Goal: Task Accomplishment & Management: Manage account settings

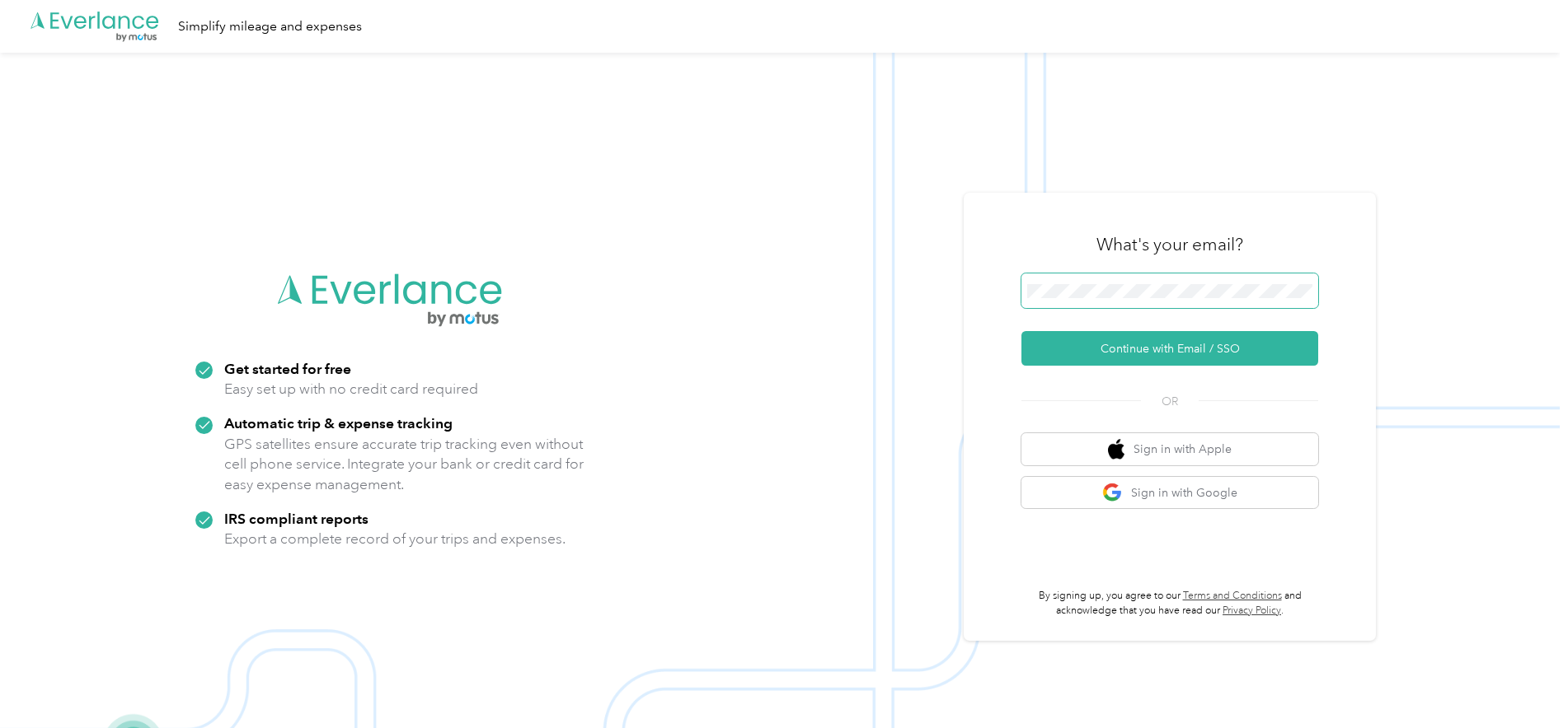
click at [1137, 282] on span at bounding box center [1169, 290] width 297 height 34
click at [1126, 347] on button "Continue with Email / SSO" at bounding box center [1169, 348] width 297 height 34
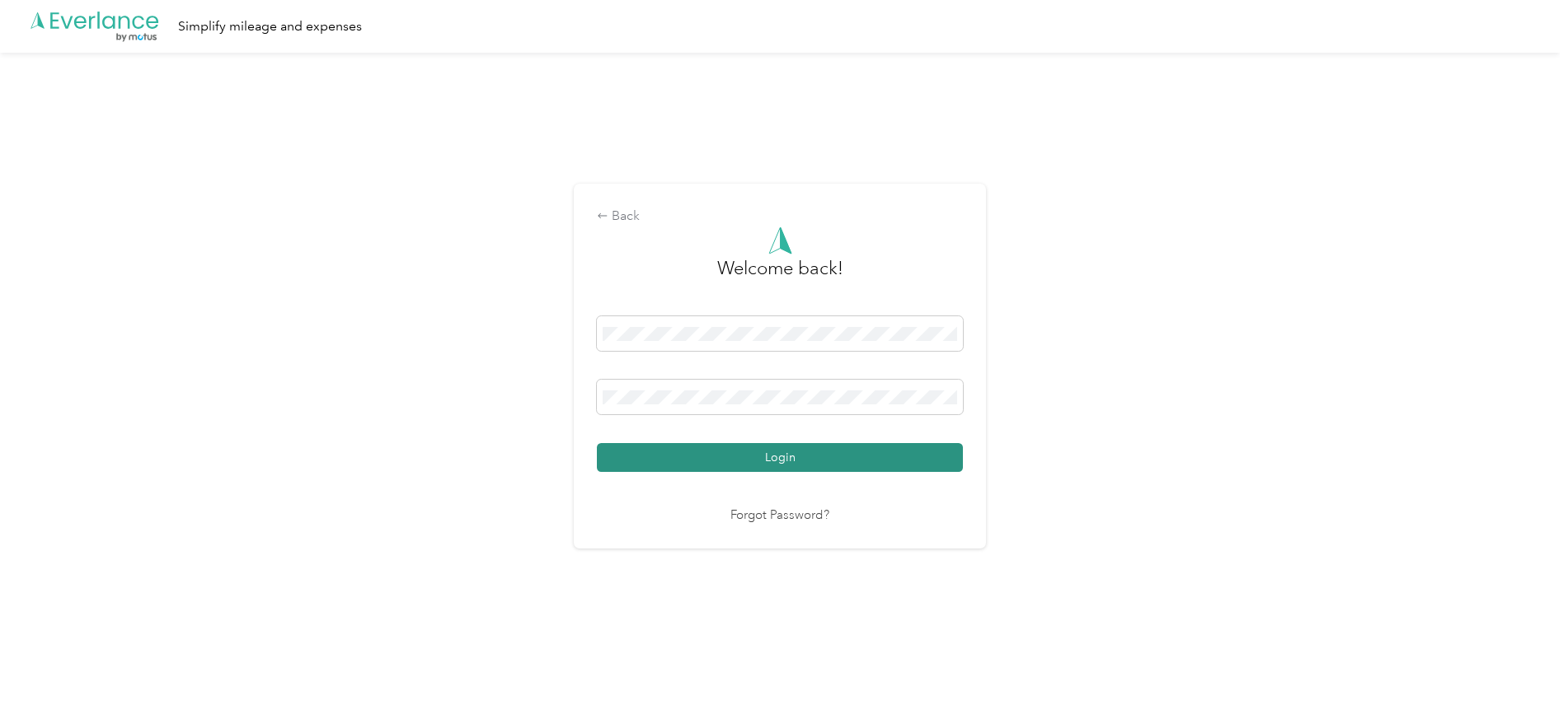
click at [763, 456] on button "Login" at bounding box center [779, 457] width 366 height 29
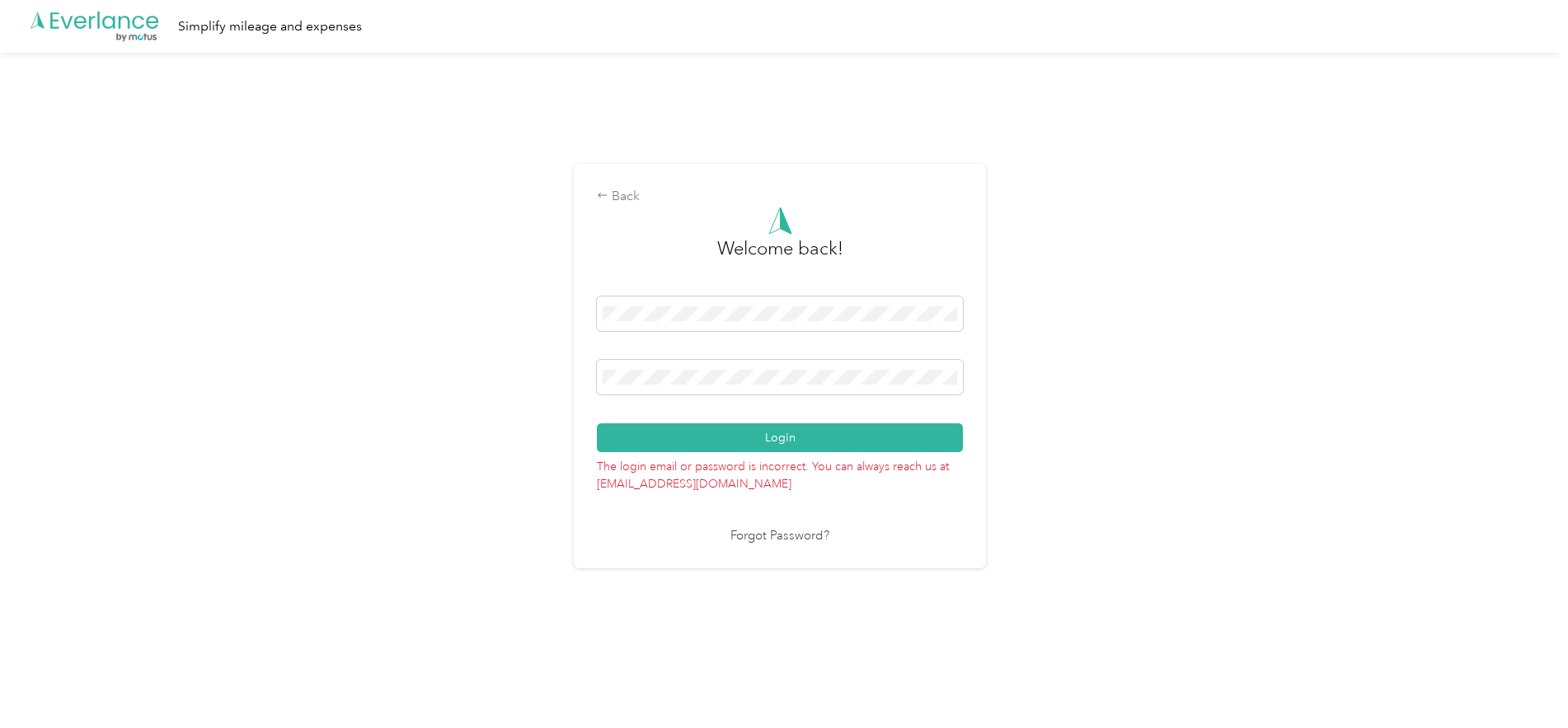
click at [855, 355] on div "Login" at bounding box center [779, 375] width 366 height 155
click at [774, 538] on link "Forgot Password?" at bounding box center [779, 537] width 99 height 19
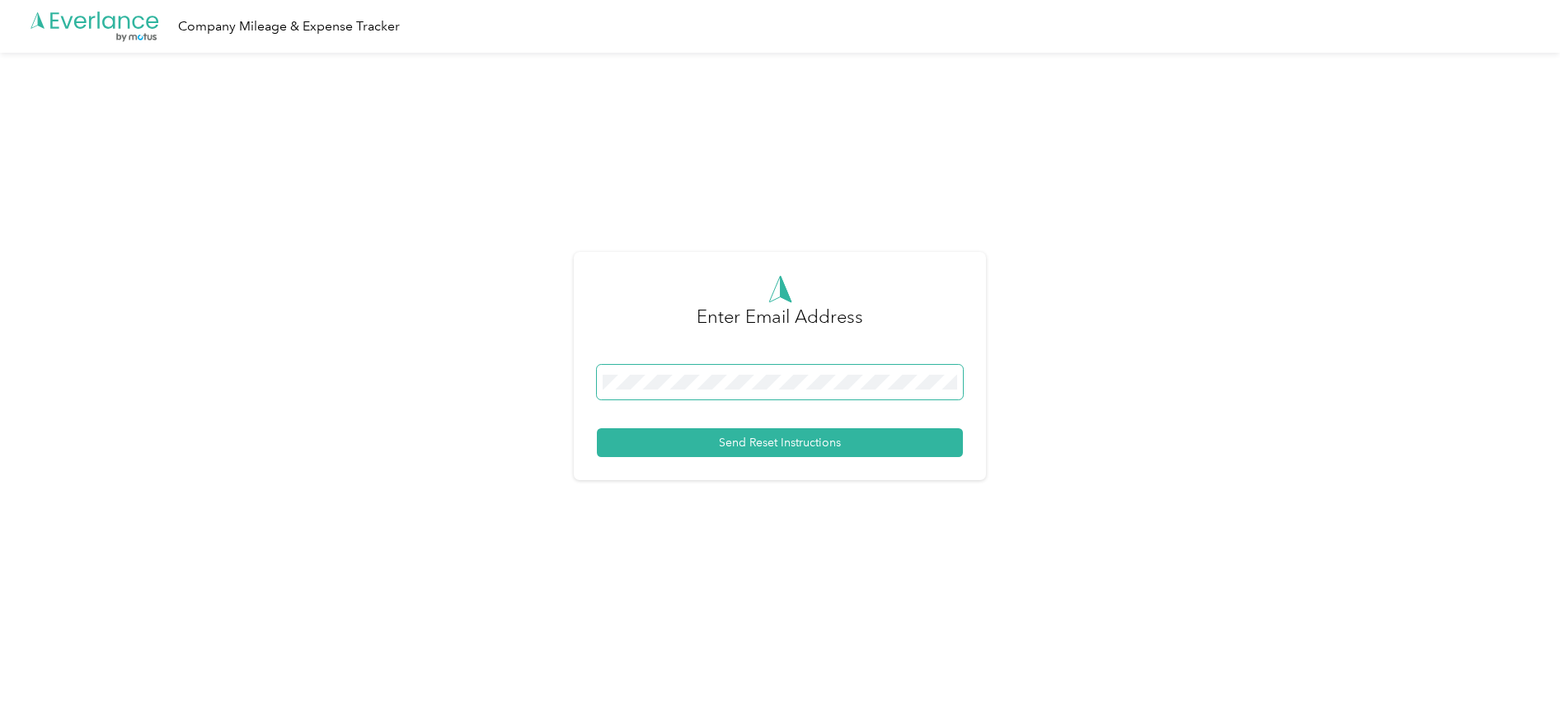
click at [733, 370] on span at bounding box center [779, 382] width 366 height 34
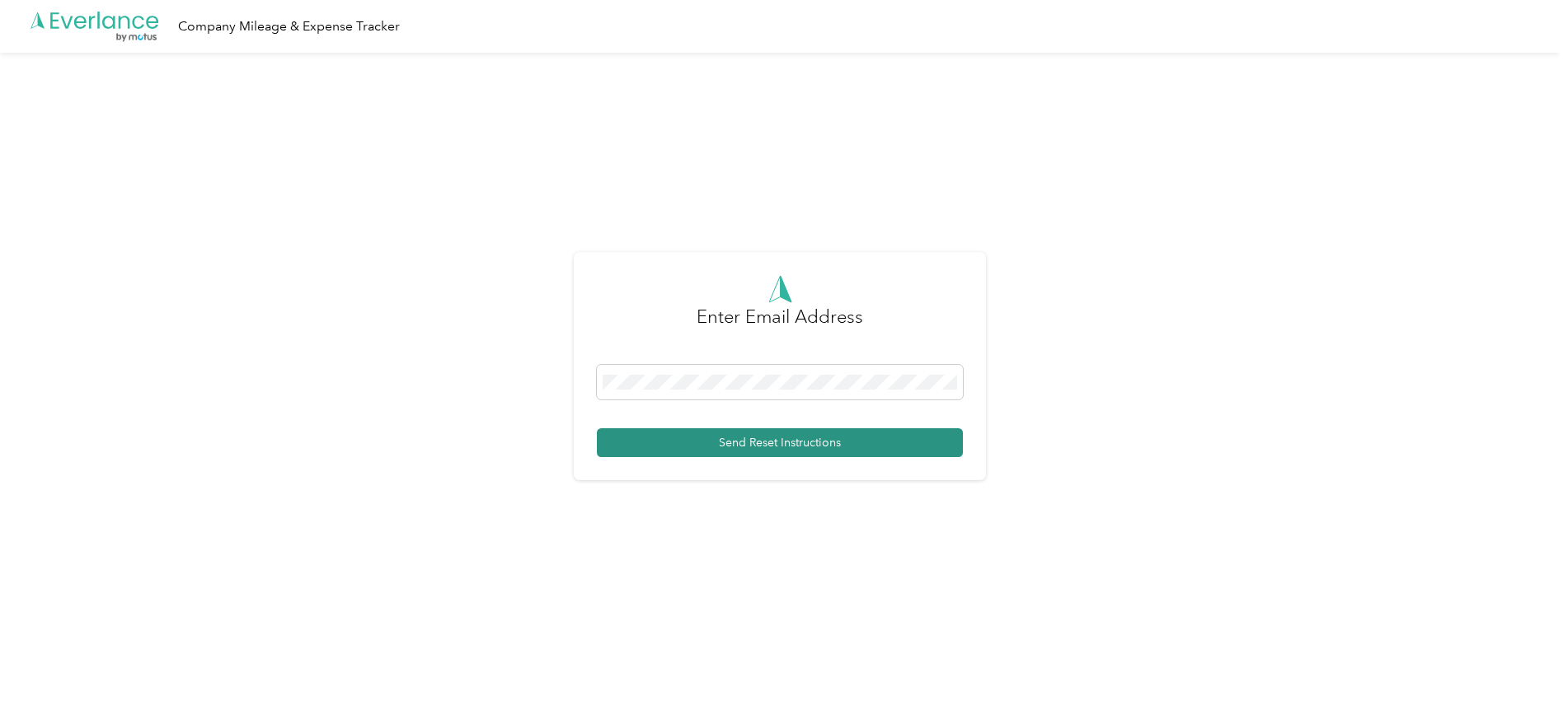
click at [737, 445] on button "Send Reset Instructions" at bounding box center [779, 442] width 366 height 29
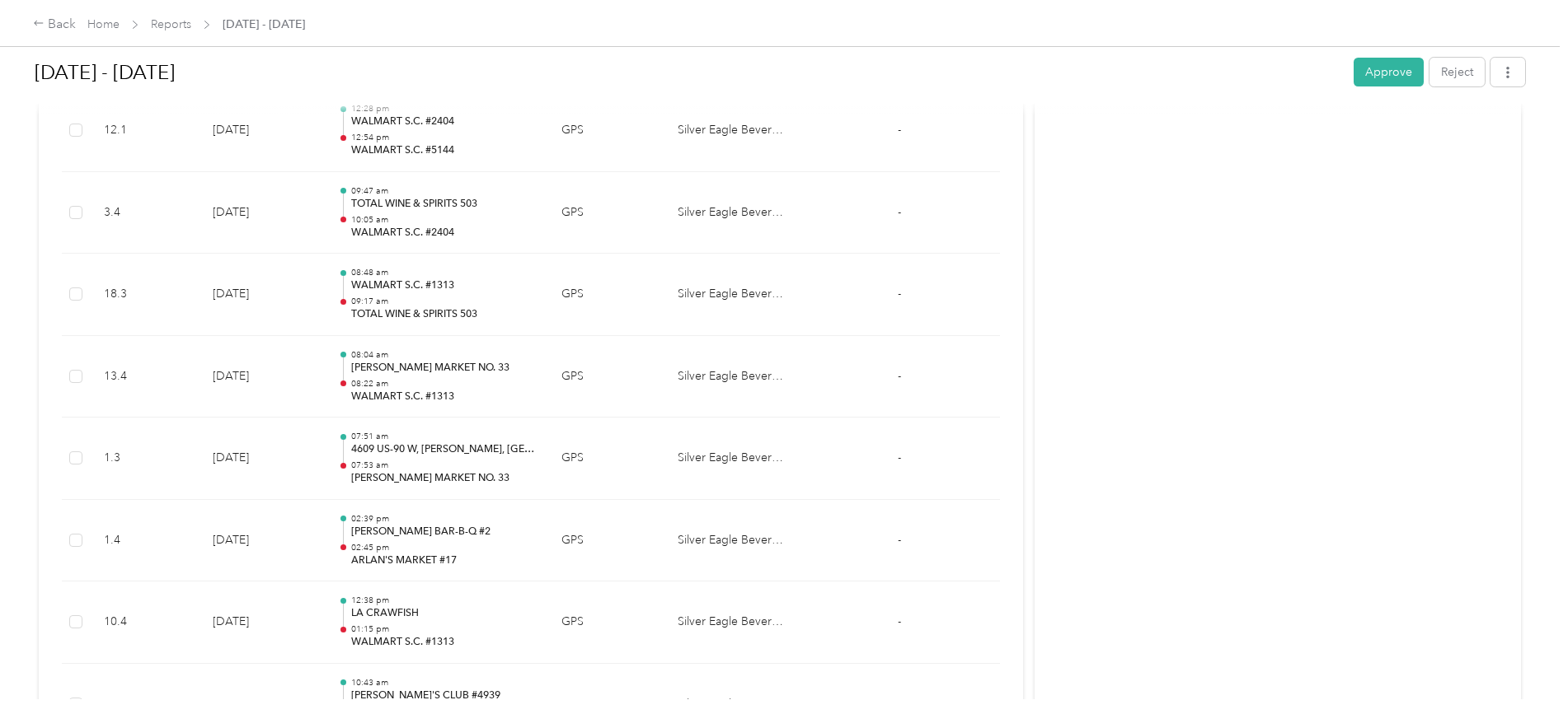
scroll to position [742, 0]
drag, startPoint x: 1390, startPoint y: 79, endPoint x: 1381, endPoint y: 84, distance: 10.3
click at [1386, 80] on button "Approve" at bounding box center [1388, 71] width 70 height 29
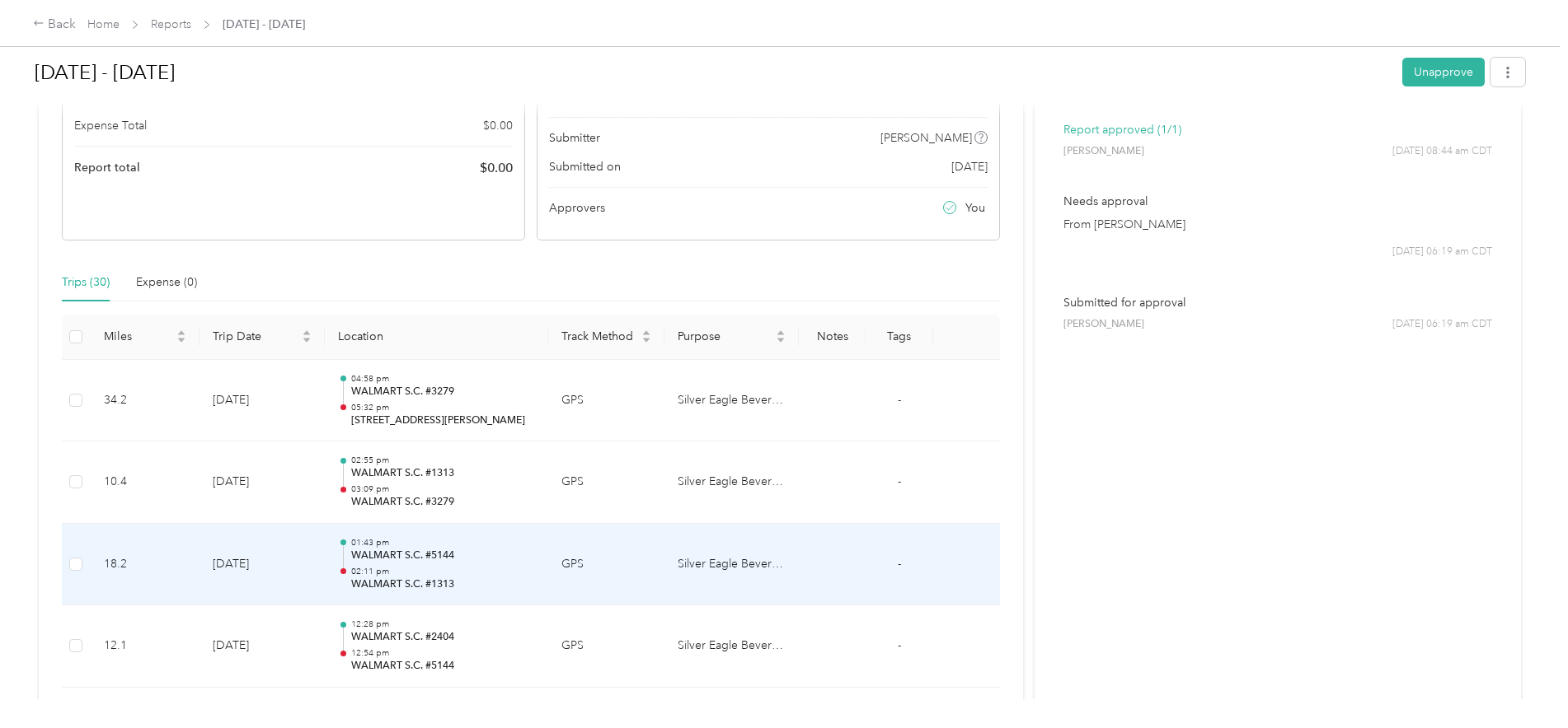
scroll to position [0, 0]
